Goal: Information Seeking & Learning: Learn about a topic

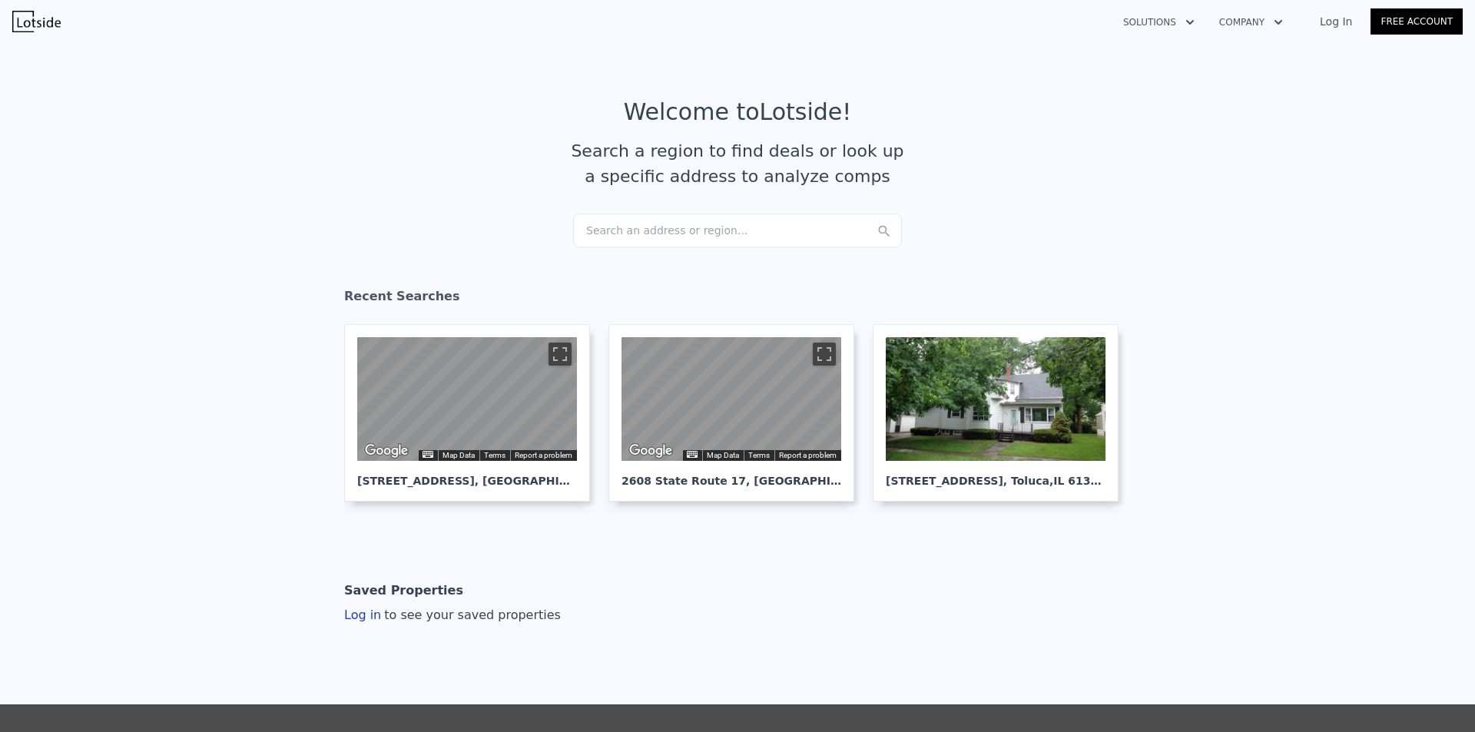
click at [621, 232] on div "Search an address or region..." at bounding box center [737, 231] width 329 height 34
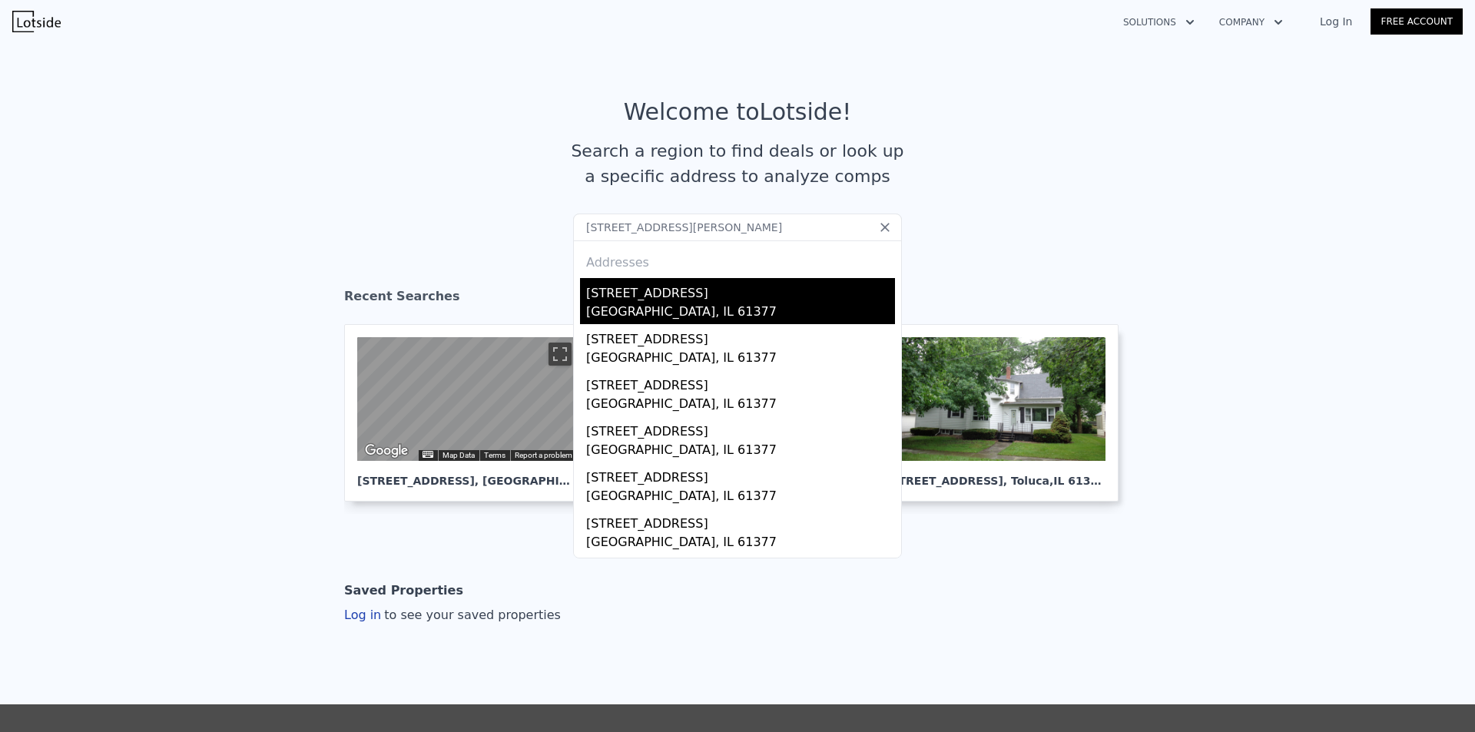
type input "[STREET_ADDRESS][PERSON_NAME]"
click at [631, 299] on div "[STREET_ADDRESS]" at bounding box center [740, 290] width 309 height 25
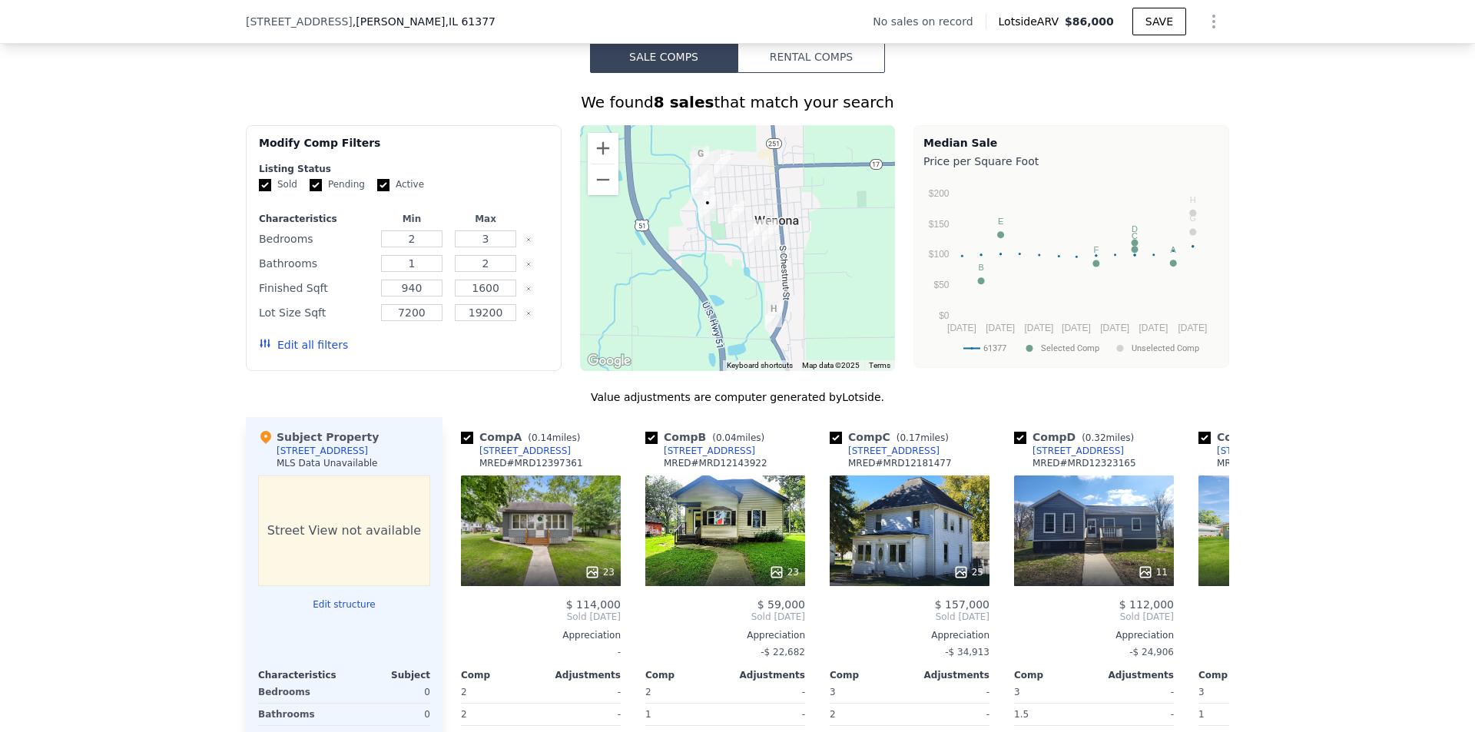
scroll to position [1147, 0]
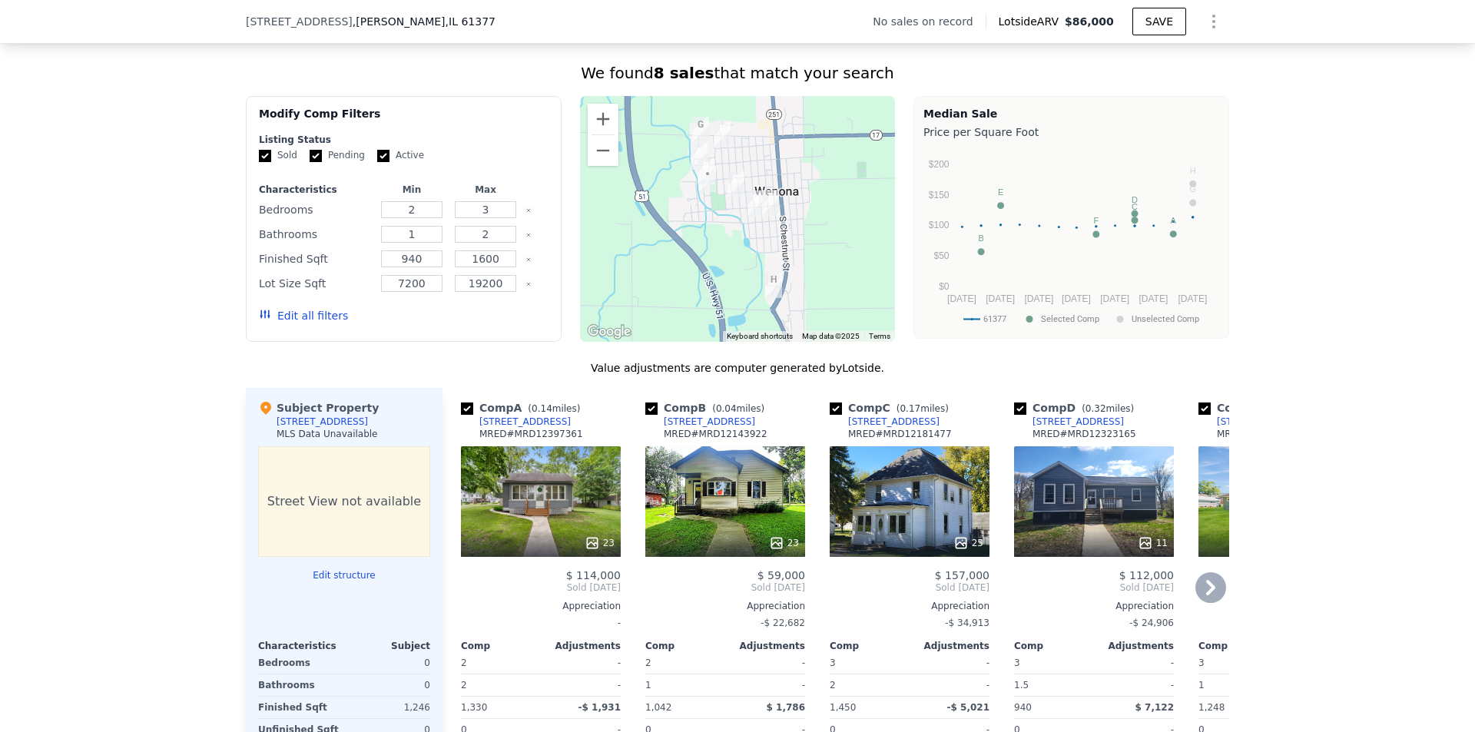
click at [697, 549] on div "23" at bounding box center [725, 542] width 147 height 15
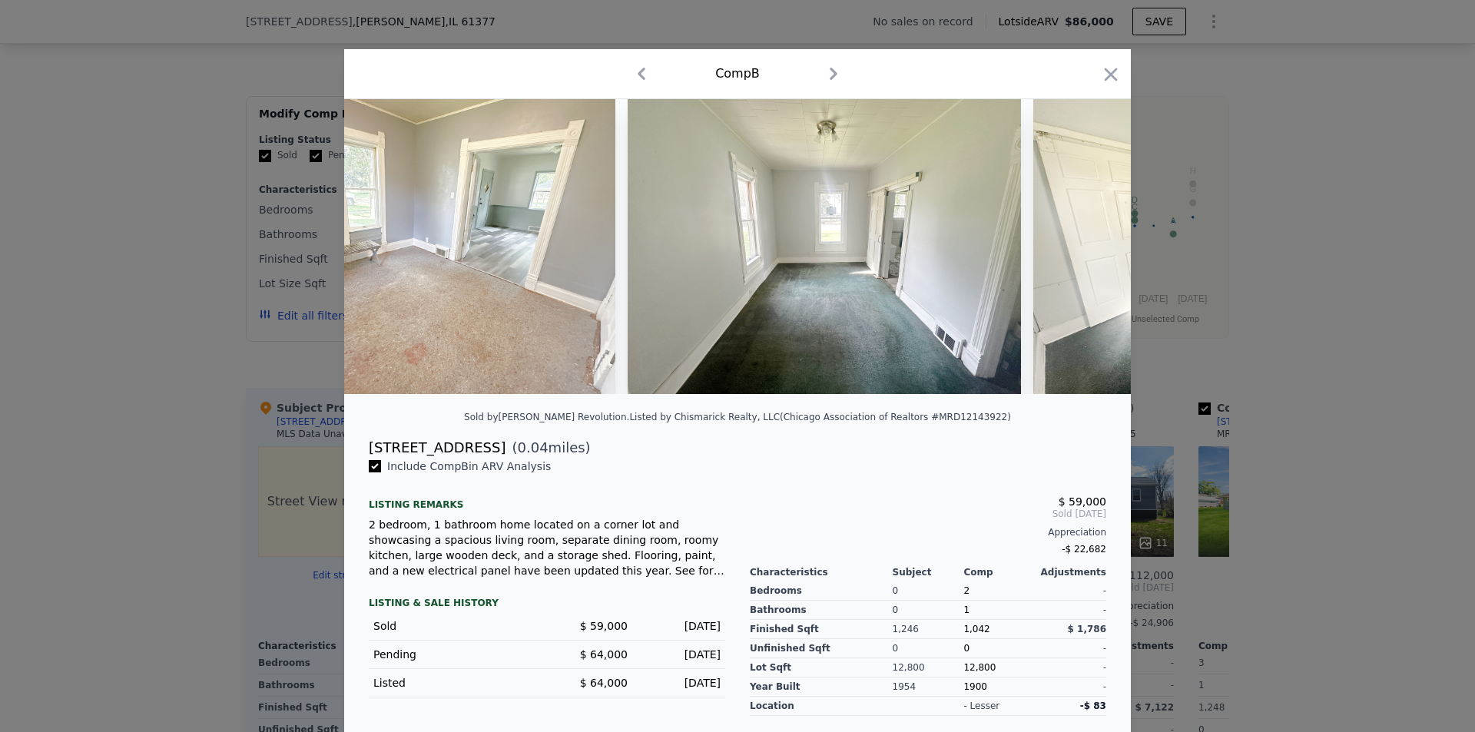
scroll to position [0, 7448]
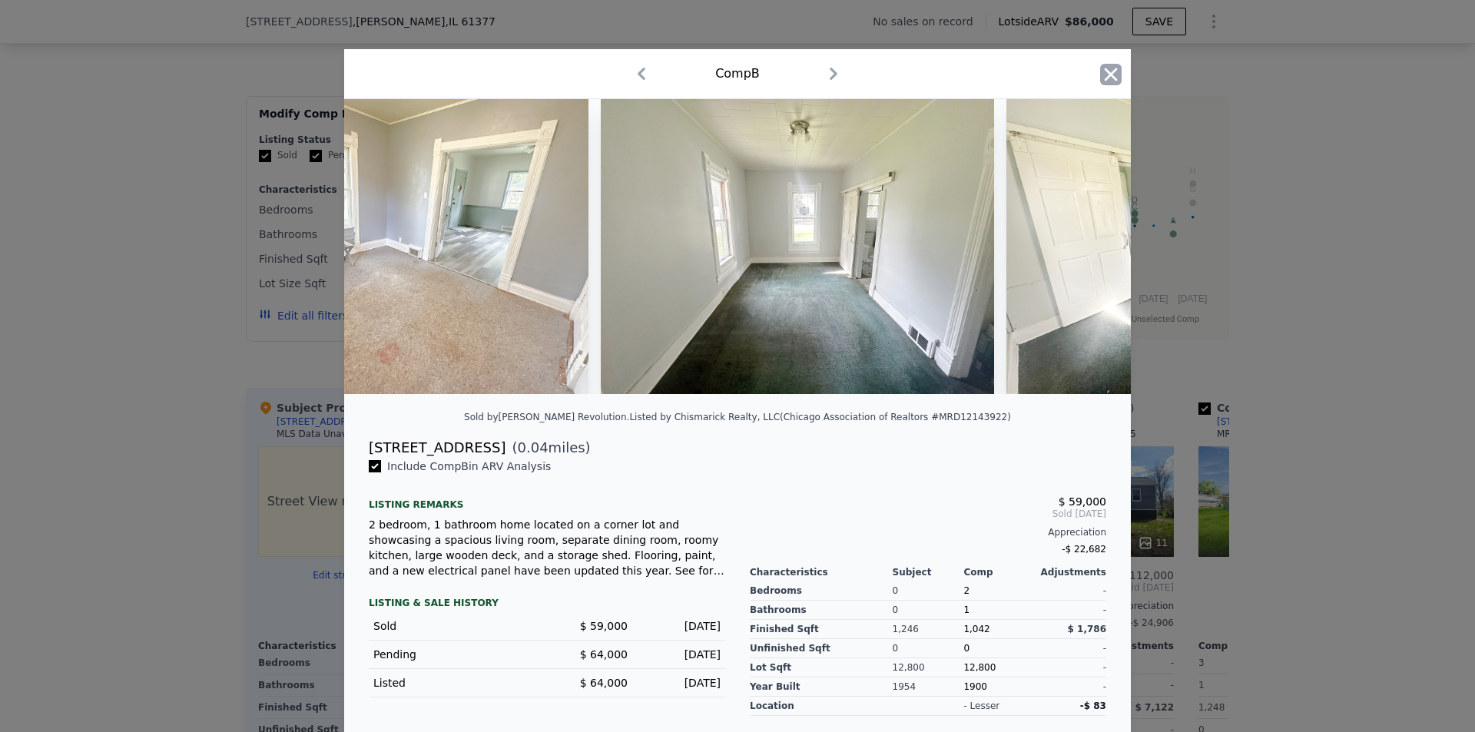
click at [1108, 75] on icon "button" at bounding box center [1111, 75] width 22 height 22
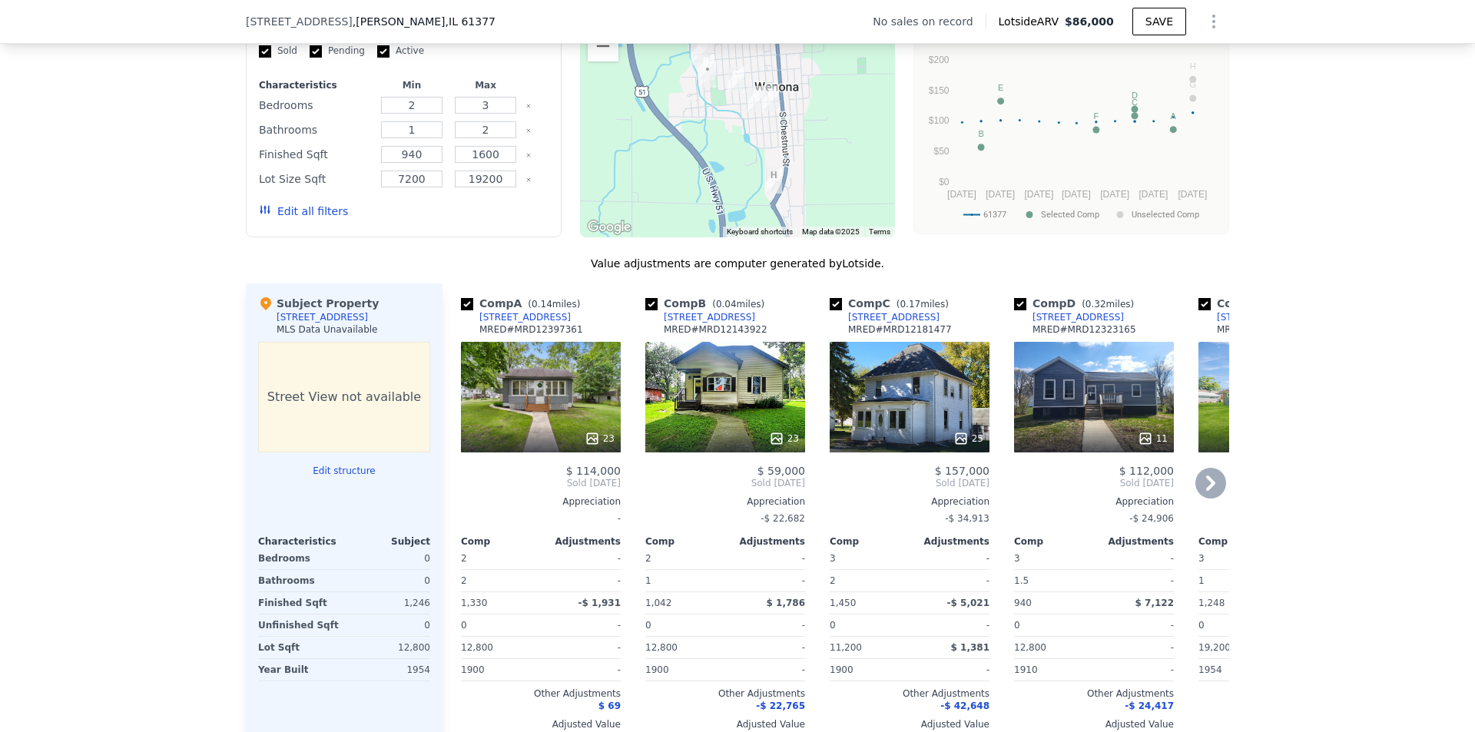
scroll to position [1300, 0]
